Goal: Task Accomplishment & Management: Use online tool/utility

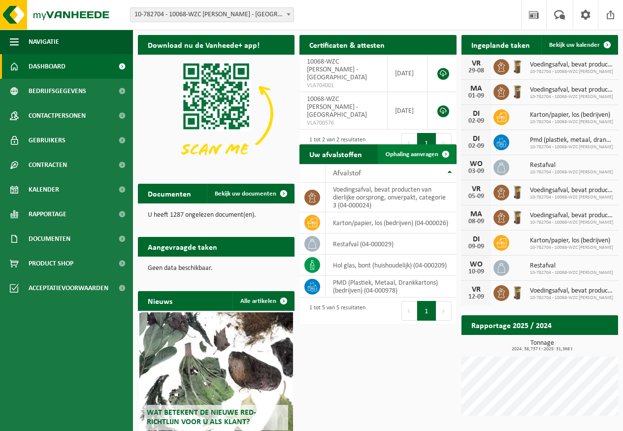
click at [431, 152] on span "Ophaling aanvragen" at bounding box center [412, 154] width 53 height 6
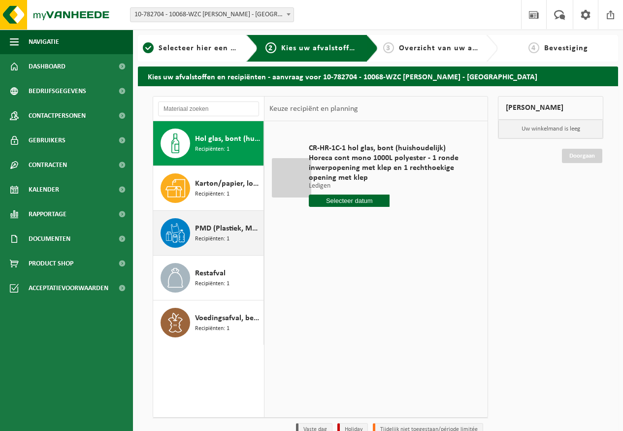
click at [229, 233] on span "PMD (Plastiek, Metaal, Drankkartons) (bedrijven)" at bounding box center [228, 229] width 66 height 12
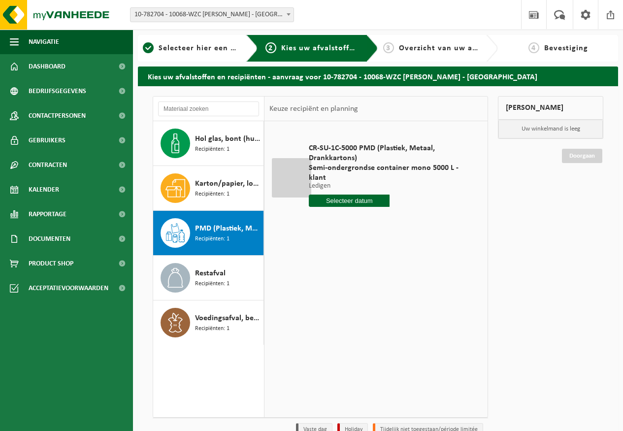
click at [334, 199] on input "text" at bounding box center [349, 201] width 81 height 12
click at [422, 223] on icon at bounding box center [421, 223] width 16 height 16
click at [335, 303] on div "23" at bounding box center [335, 304] width 17 height 16
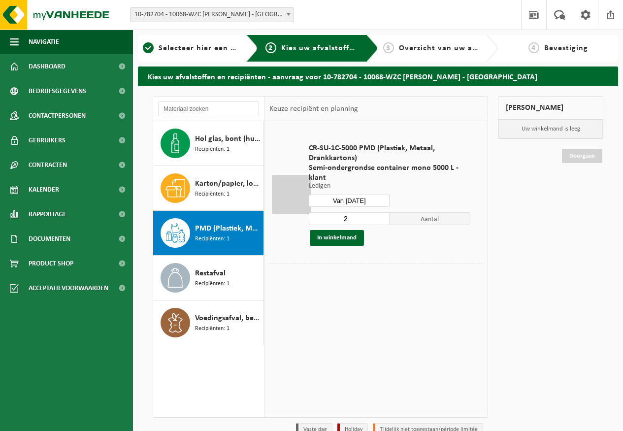
click at [383, 195] on input "Van 2025-09-23" at bounding box center [349, 201] width 81 height 12
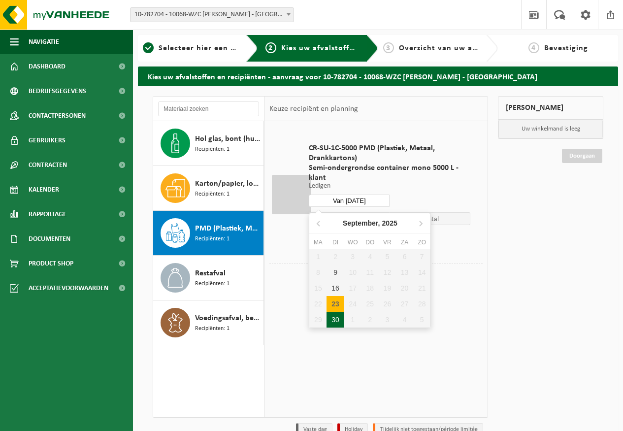
click at [336, 315] on div "30" at bounding box center [335, 320] width 17 height 16
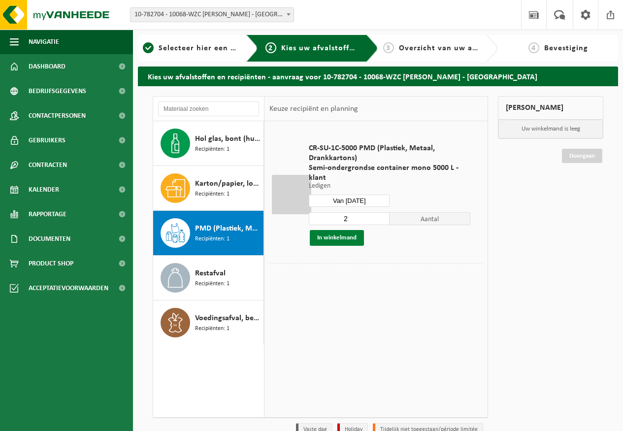
click at [334, 238] on button "In winkelmand" at bounding box center [337, 238] width 54 height 16
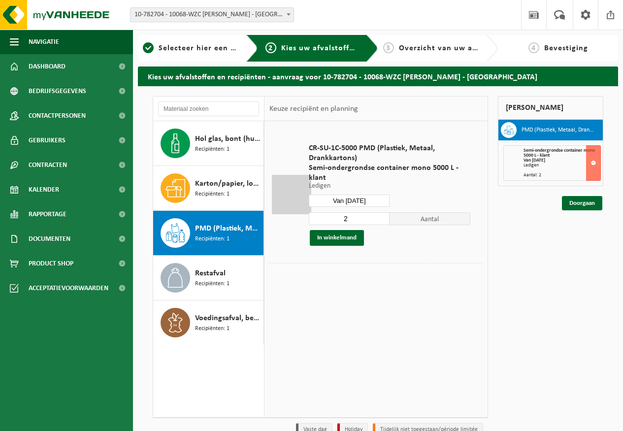
click at [373, 201] on input "Van 2025-09-30" at bounding box center [349, 201] width 81 height 12
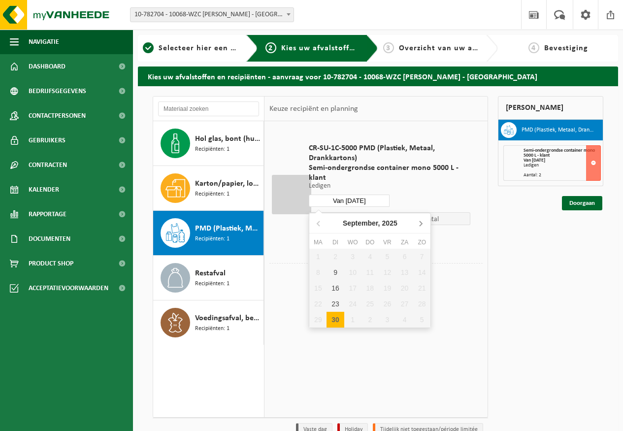
click at [421, 225] on icon at bounding box center [421, 223] width 2 height 5
click at [336, 322] on div "28" at bounding box center [335, 320] width 17 height 16
type input "Van 2025-10-28"
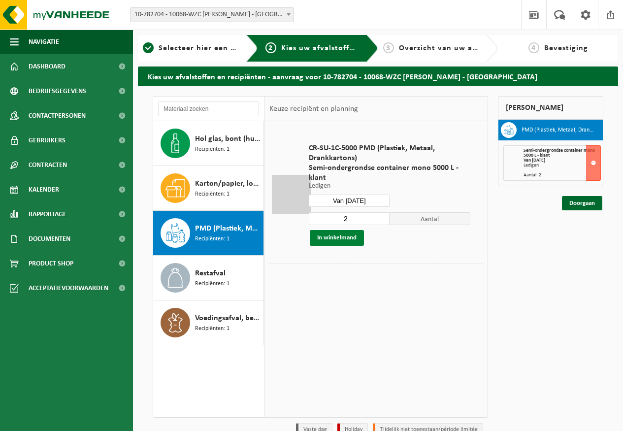
click at [359, 239] on button "In winkelmand" at bounding box center [337, 238] width 54 height 16
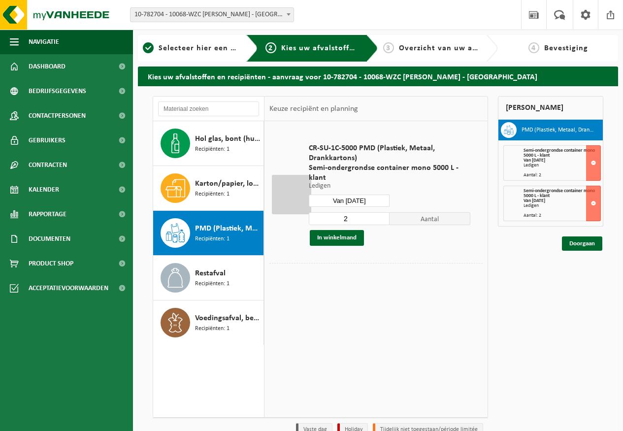
click at [374, 199] on input "Van 2025-10-28" at bounding box center [349, 201] width 81 height 12
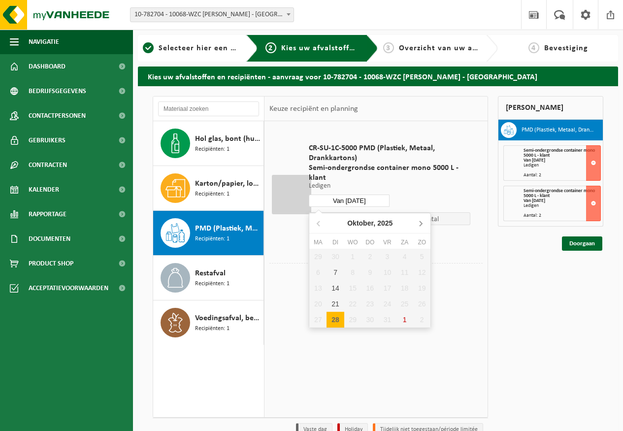
click at [418, 221] on icon at bounding box center [421, 223] width 16 height 16
click at [335, 288] on div "27 28 29 30 31 1 2 3 4 5 6 7 8 9 10 11 12 13 14 15 16 17 18 19 20 21 22 23 24 2…" at bounding box center [369, 288] width 121 height 79
click at [323, 224] on icon at bounding box center [319, 223] width 16 height 16
click at [461, 308] on div "CR-SU-1C-5000 PMD (Plastiek, Metaal, Drankkartons) Semi-ondergrondse container …" at bounding box center [376, 269] width 223 height 296
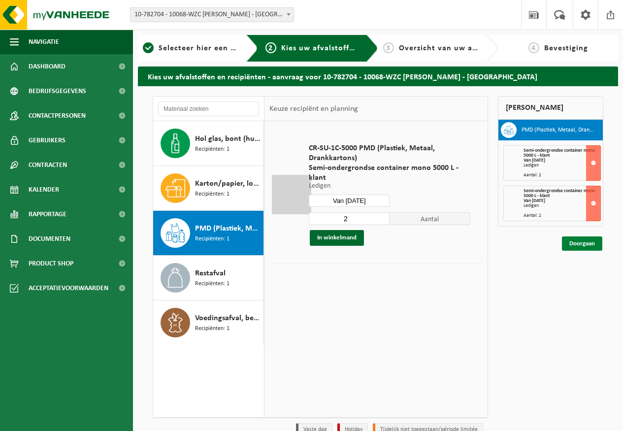
click at [582, 241] on link "Doorgaan" at bounding box center [582, 243] width 40 height 14
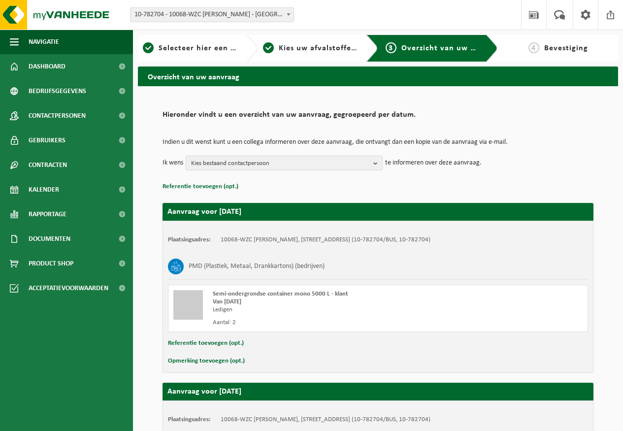
scroll to position [171, 0]
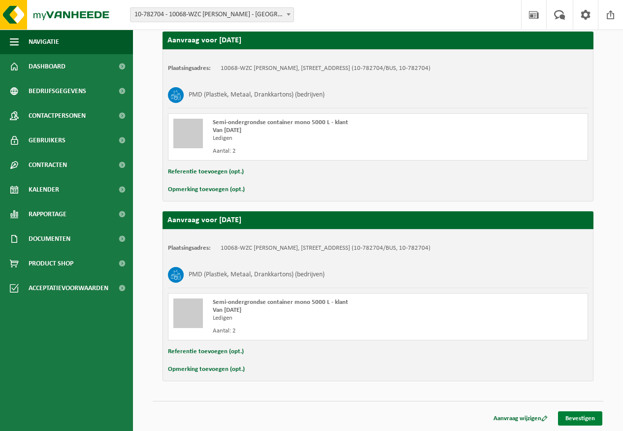
click at [591, 418] on link "Bevestigen" at bounding box center [580, 418] width 44 height 14
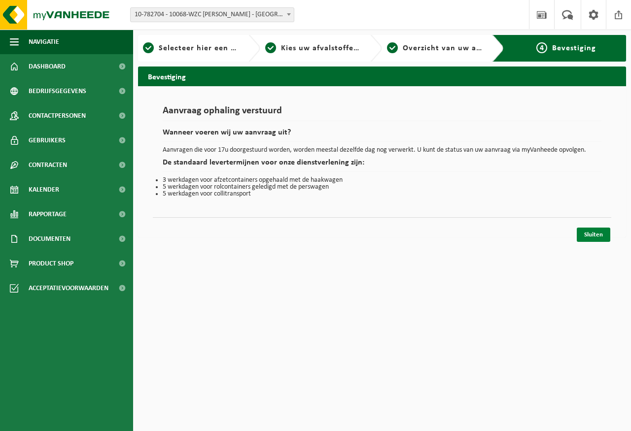
click at [599, 238] on link "Sluiten" at bounding box center [592, 235] width 33 height 14
